Goal: Task Accomplishment & Management: Complete application form

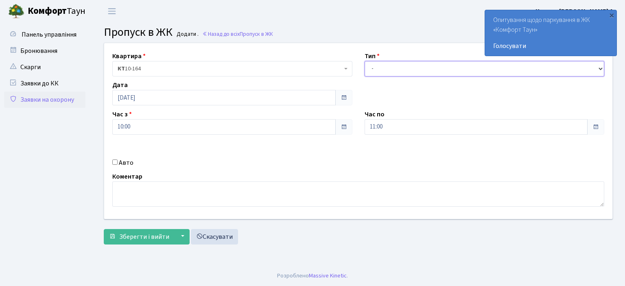
click at [601, 70] on select "- Доставка Таксі Гості Сервіс" at bounding box center [485, 68] width 240 height 15
select select "1"
click at [365, 61] on select "- Доставка Таксі Гості Сервіс" at bounding box center [485, 68] width 240 height 15
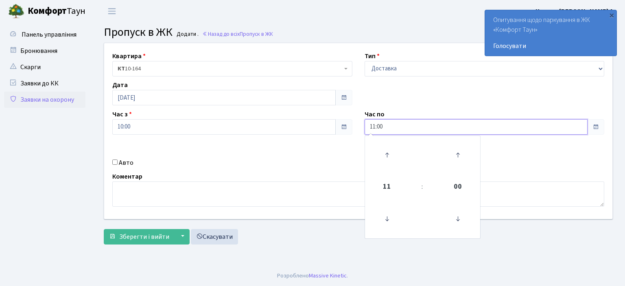
drag, startPoint x: 398, startPoint y: 131, endPoint x: 319, endPoint y: 145, distance: 80.0
click at [319, 145] on div "Квартира <b>КТ</b>&nbsp;&nbsp;&nbsp;&nbsp;10-164 КТ 10-164 Тип - Доставка Таксі…" at bounding box center [358, 131] width 521 height 176
type input "22:00"
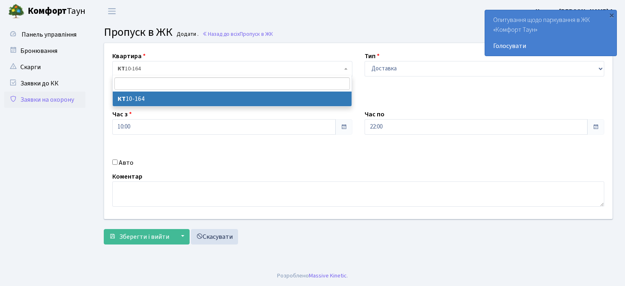
click at [344, 66] on span "КТ 10-164" at bounding box center [232, 68] width 240 height 15
click at [39, 97] on link "Заявки на охорону" at bounding box center [44, 100] width 81 height 16
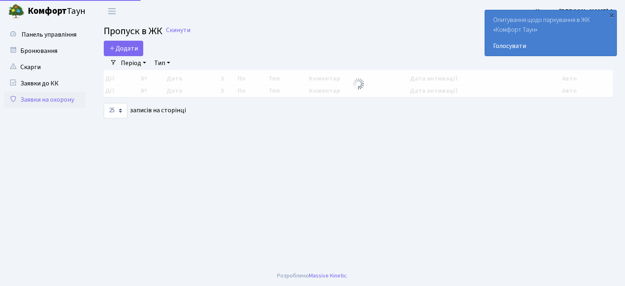
select select "25"
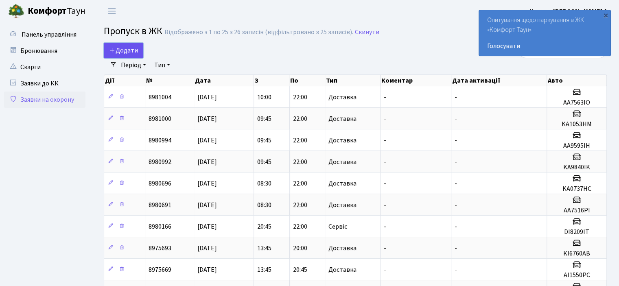
click at [131, 51] on span "Додати" at bounding box center [123, 50] width 29 height 9
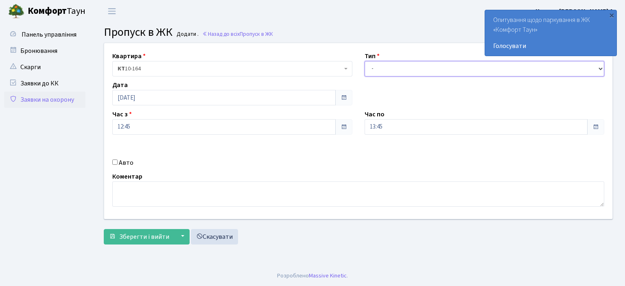
click at [597, 65] on select "- Доставка Таксі Гості Сервіс" at bounding box center [485, 68] width 240 height 15
select select "18"
click at [365, 61] on select "- Доставка Таксі Гості Сервіс" at bounding box center [485, 68] width 240 height 15
click at [116, 162] on input "Авто" at bounding box center [114, 162] width 5 height 5
checkbox input "true"
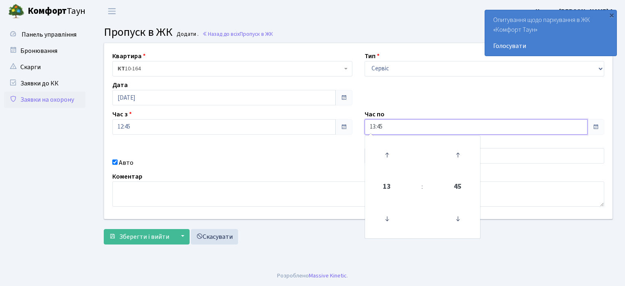
drag, startPoint x: 394, startPoint y: 125, endPoint x: 285, endPoint y: 125, distance: 109.5
click at [285, 125] on div "Квартира <b>КТ</b>&nbsp;&nbsp;&nbsp;&nbsp;10-164 КТ 10-164 Тип - Доставка Таксі…" at bounding box center [358, 131] width 521 height 176
type input "22:00"
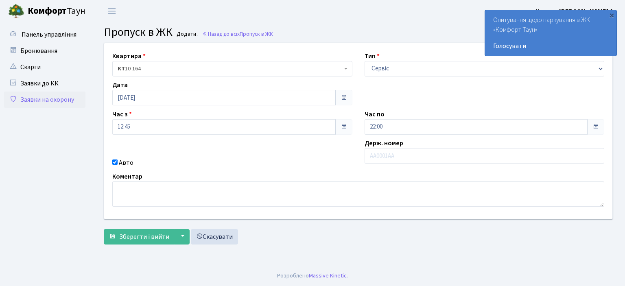
click at [351, 174] on div "Коментар" at bounding box center [358, 189] width 504 height 35
click at [377, 152] on input "text" at bounding box center [485, 155] width 240 height 15
type input "AM9825EK"
click at [164, 234] on span "Зберегти і вийти" at bounding box center [144, 236] width 50 height 9
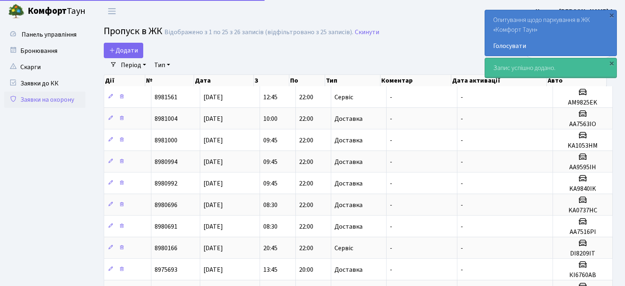
select select "25"
